Goal: Find contact information: Find contact information

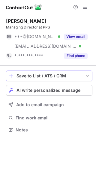
scroll to position [126, 96]
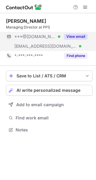
click at [80, 37] on button "View email" at bounding box center [76, 37] width 24 height 6
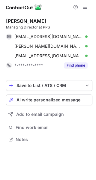
scroll to position [135, 96]
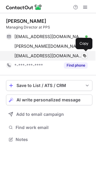
click at [46, 55] on span "bfitzpatrick@pps-essentials.co.uk" at bounding box center [48, 55] width 69 height 5
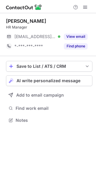
scroll to position [3, 3]
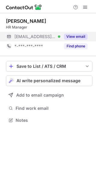
click at [77, 35] on button "View email" at bounding box center [76, 37] width 24 height 6
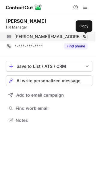
click at [84, 37] on span at bounding box center [84, 36] width 5 height 5
